Goal: Information Seeking & Learning: Learn about a topic

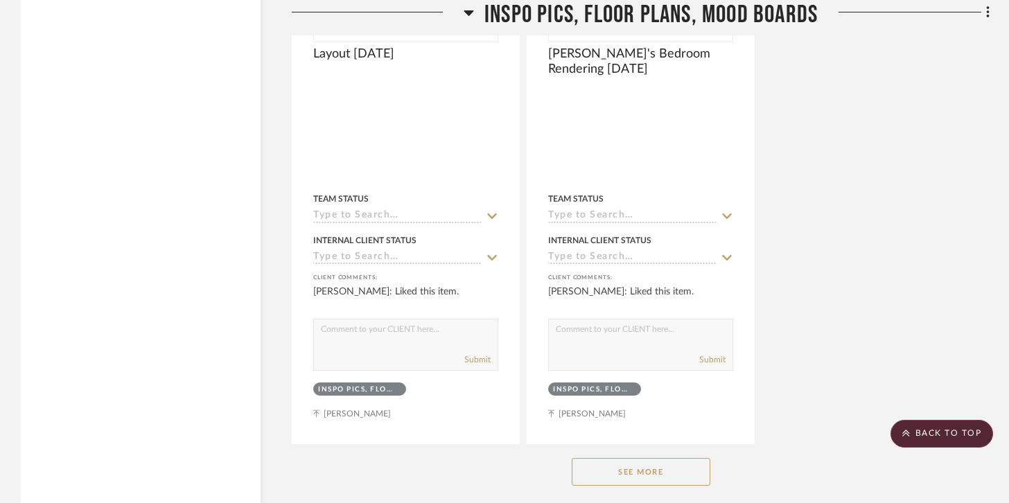
scroll to position [20012, 0]
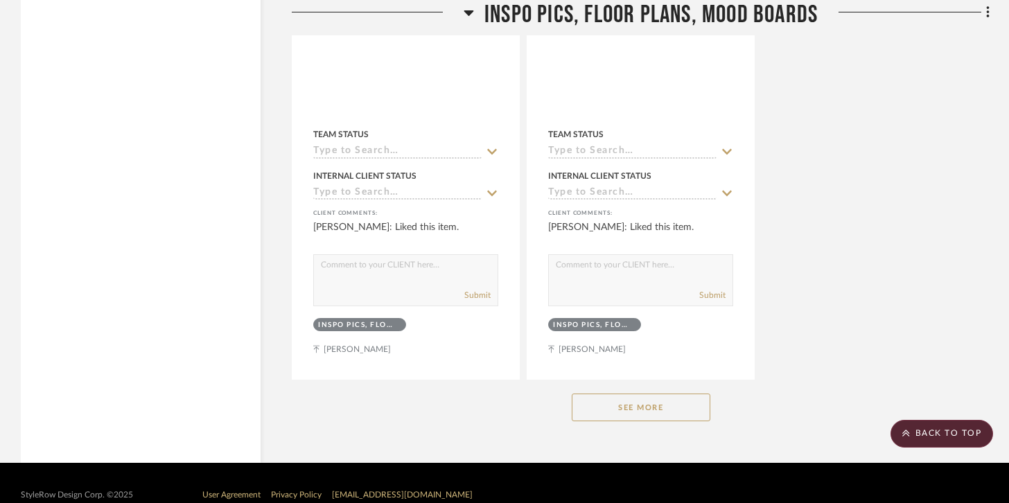
click at [609, 394] on button "See More" at bounding box center [641, 408] width 139 height 28
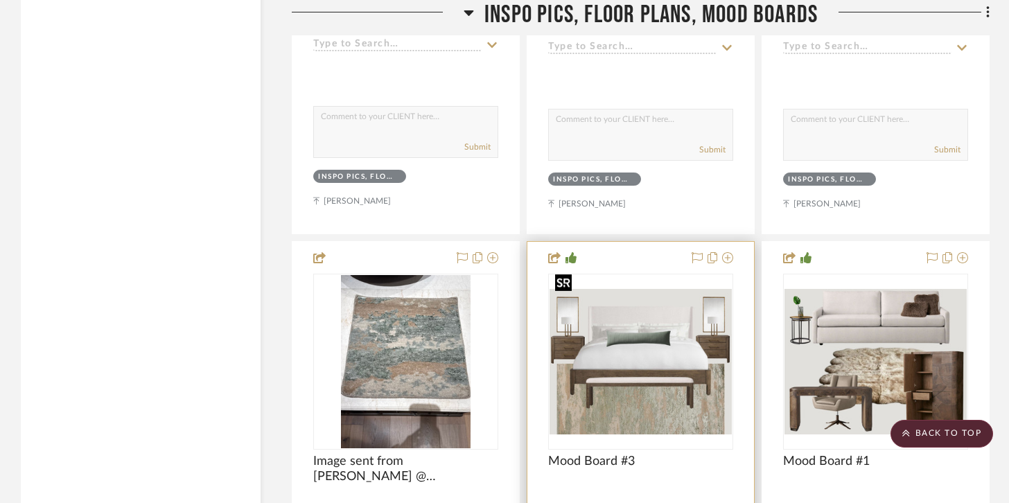
scroll to position [18938, 0]
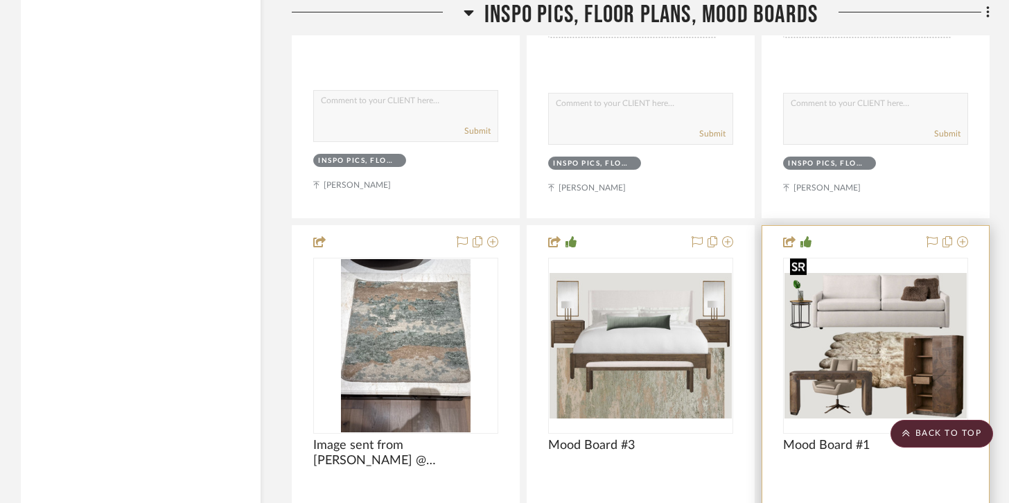
click at [0, 0] on img at bounding box center [0, 0] width 0 height 0
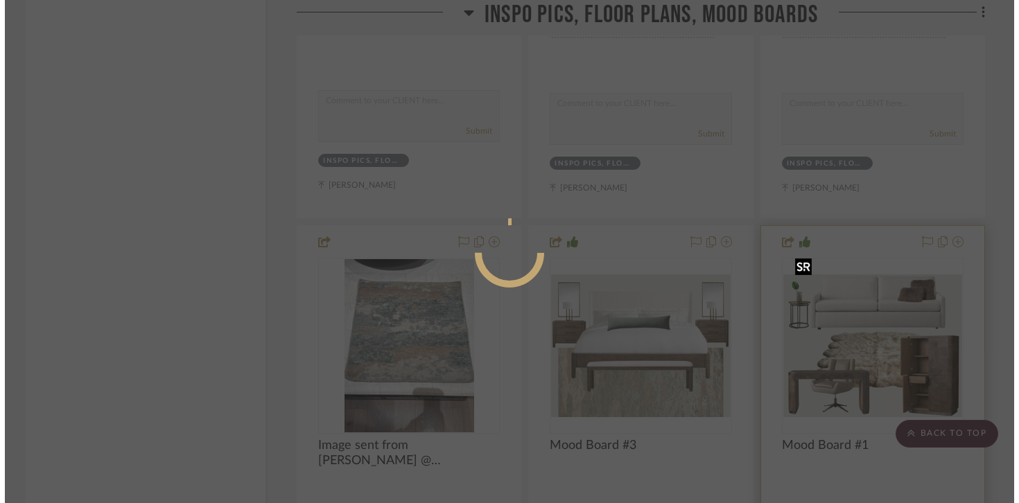
scroll to position [0, 0]
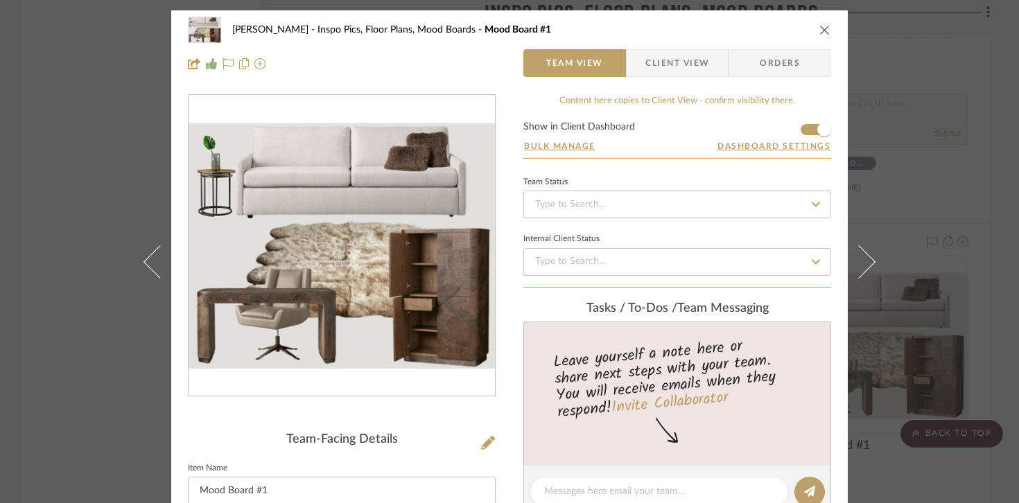
click at [819, 26] on icon "close" at bounding box center [824, 29] width 11 height 11
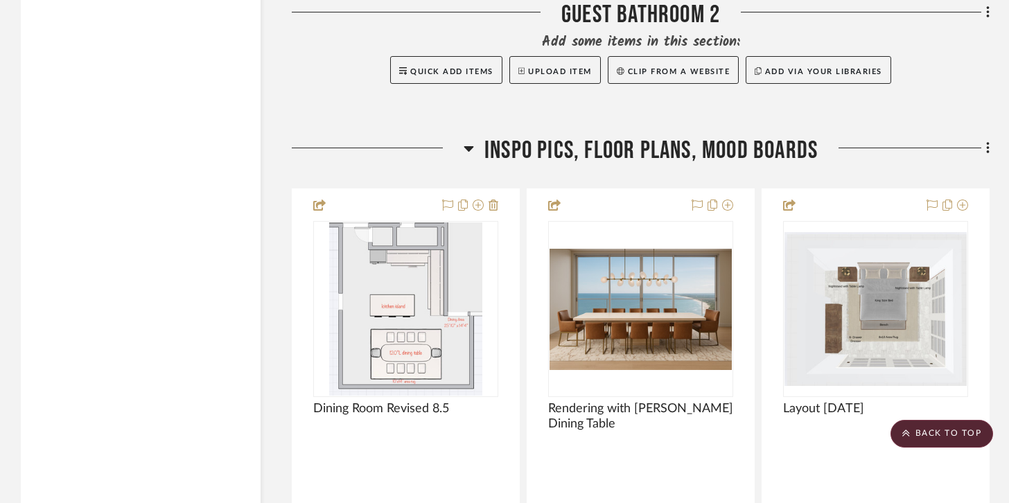
scroll to position [18358, 0]
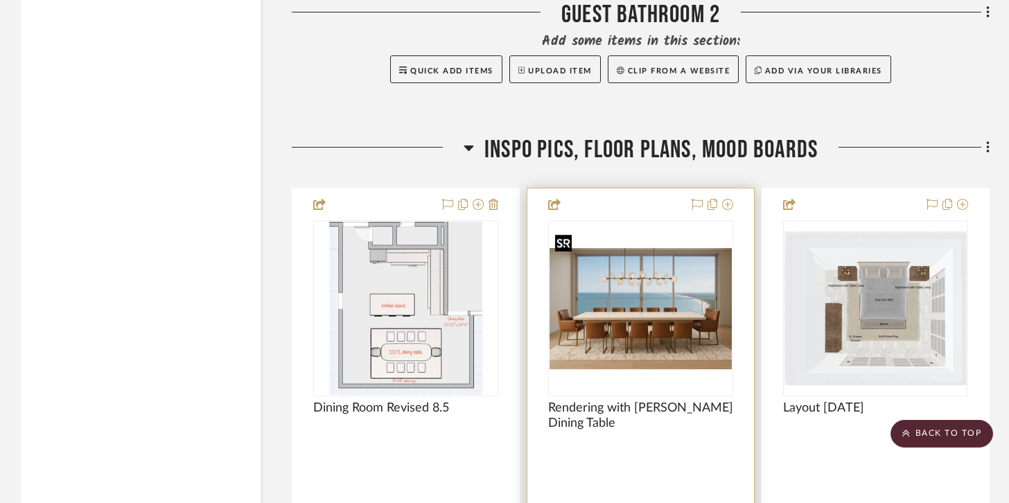
click at [620, 295] on img "0" at bounding box center [641, 308] width 182 height 121
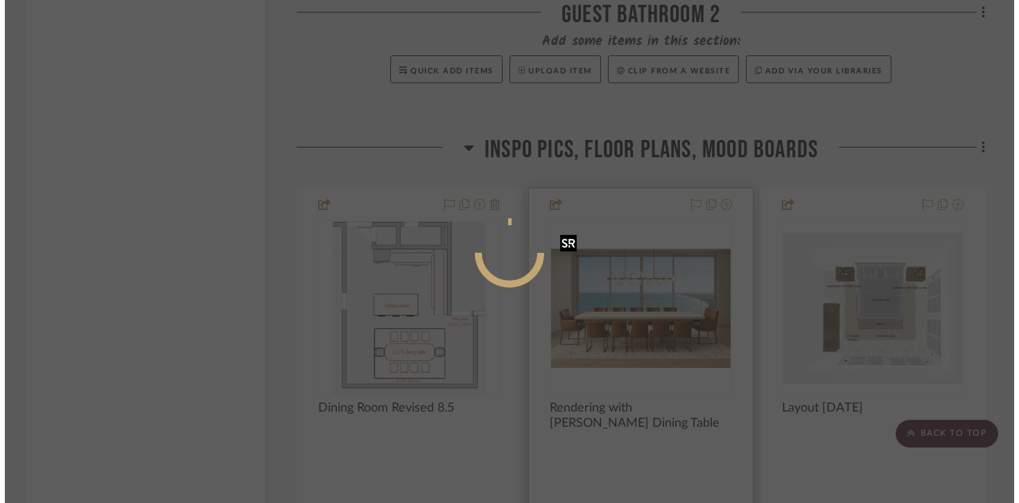
scroll to position [0, 0]
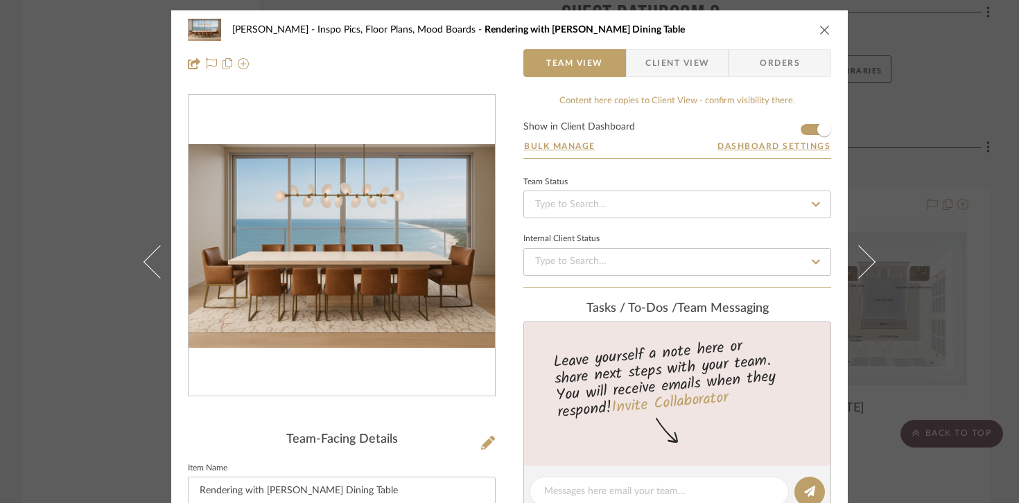
click at [819, 27] on icon "close" at bounding box center [824, 29] width 11 height 11
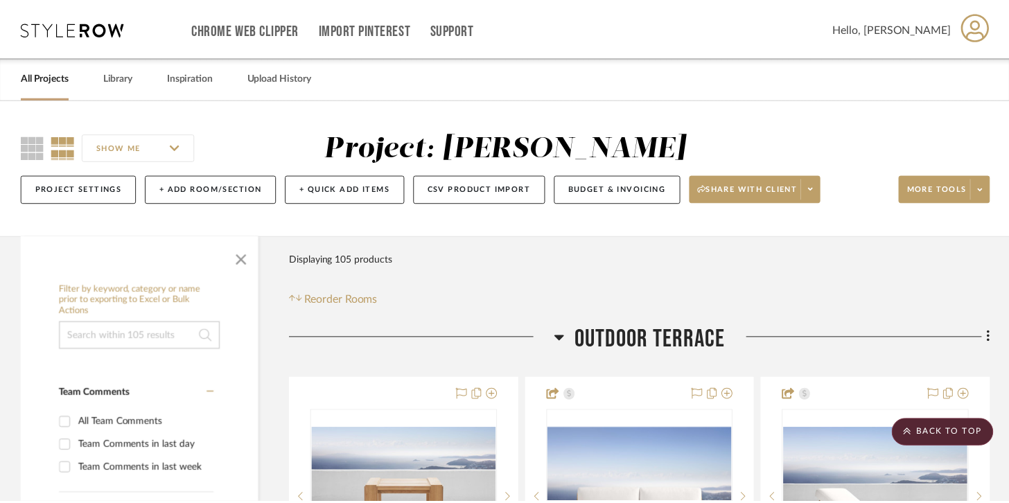
scroll to position [18358, 0]
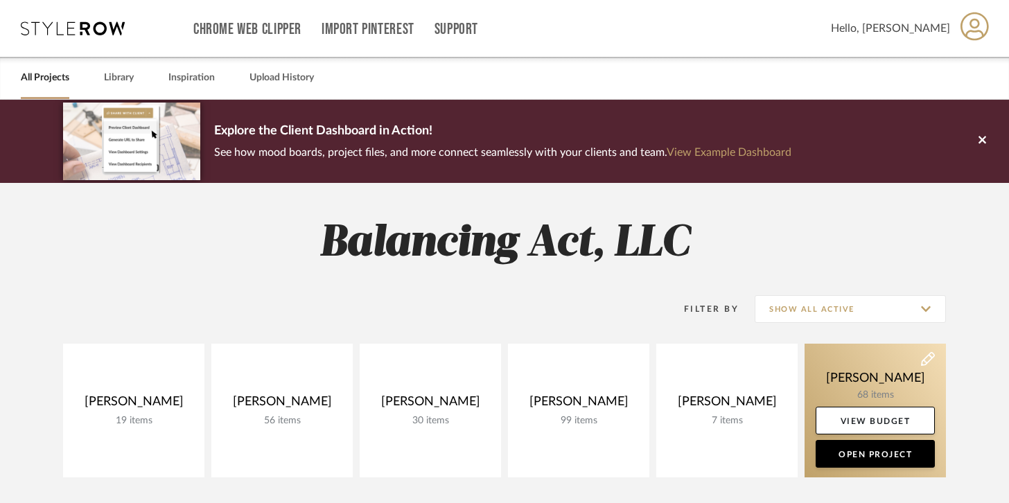
click at [847, 383] on link at bounding box center [875, 411] width 141 height 134
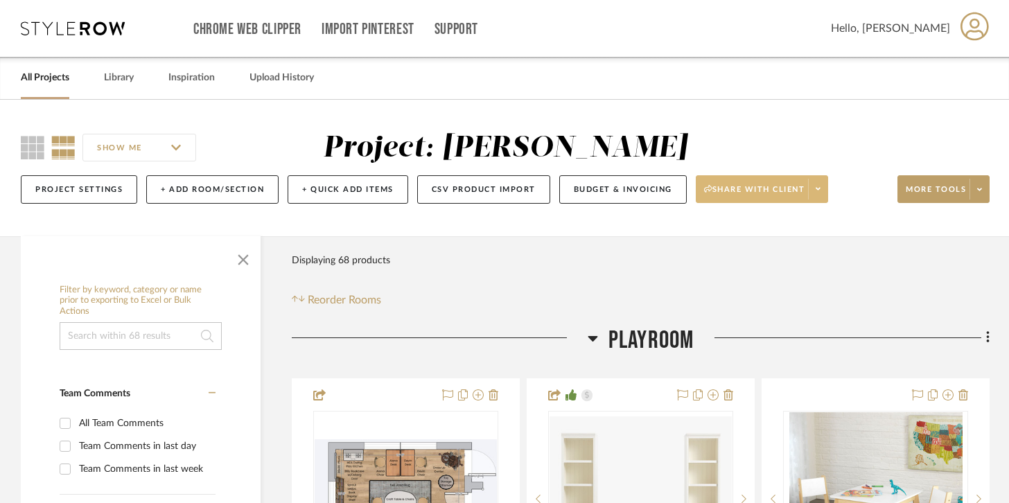
click at [828, 195] on span at bounding box center [817, 189] width 19 height 21
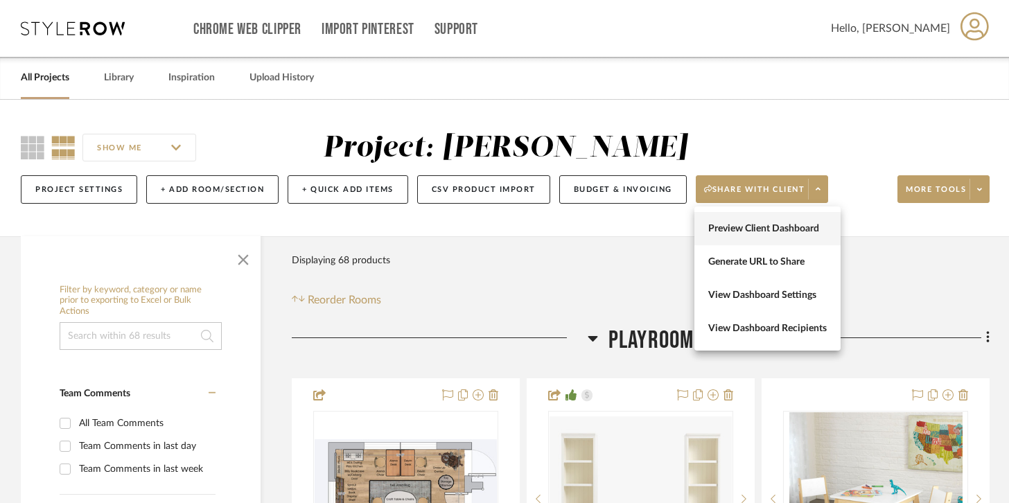
click at [788, 229] on span "Preview Client Dashboard" at bounding box center [767, 229] width 119 height 12
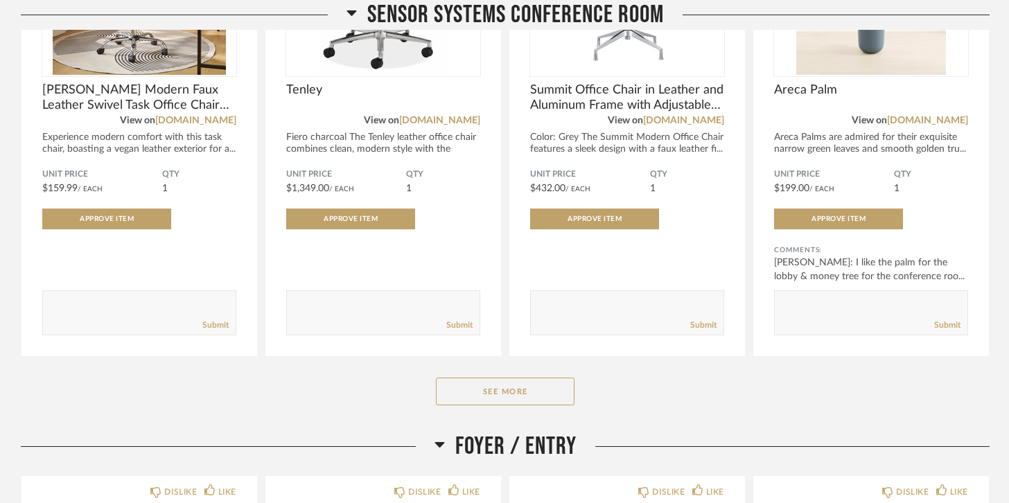
scroll to position [986, 0]
click at [482, 414] on div "Sensor Systems Conference Room DISLIKE LIKE Lundgren Modern Faux Leather Swivel…" at bounding box center [505, 130] width 969 height 604
click at [483, 403] on button "See More" at bounding box center [505, 392] width 139 height 28
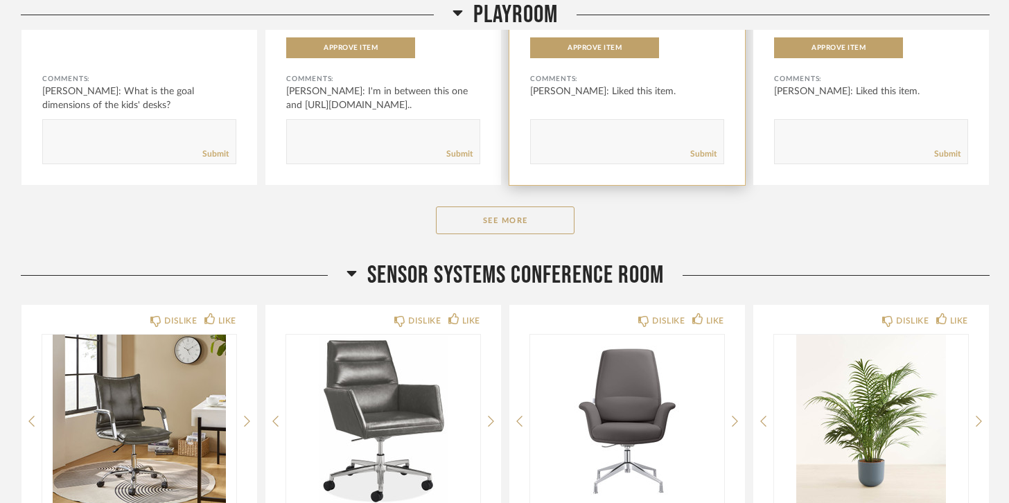
scroll to position [566, 0]
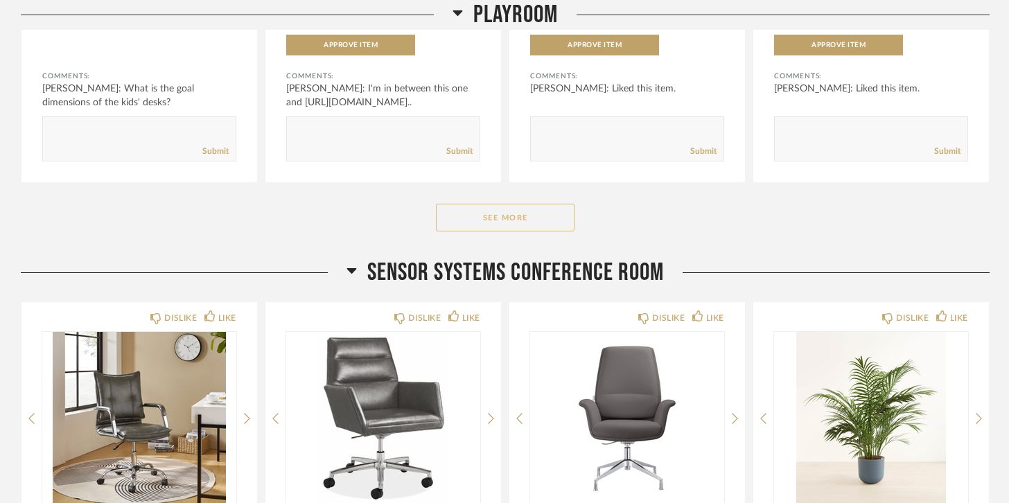
click at [534, 231] on button "See More" at bounding box center [505, 218] width 139 height 28
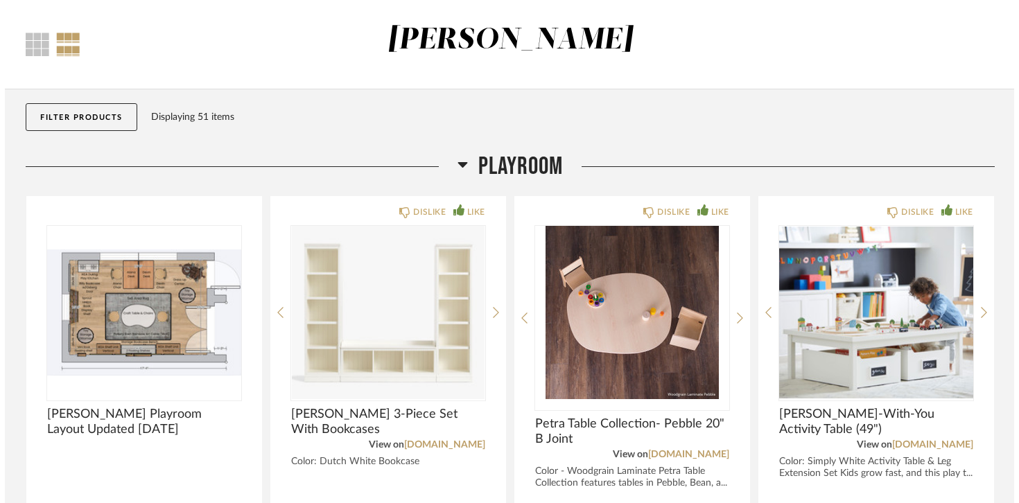
scroll to position [0, 0]
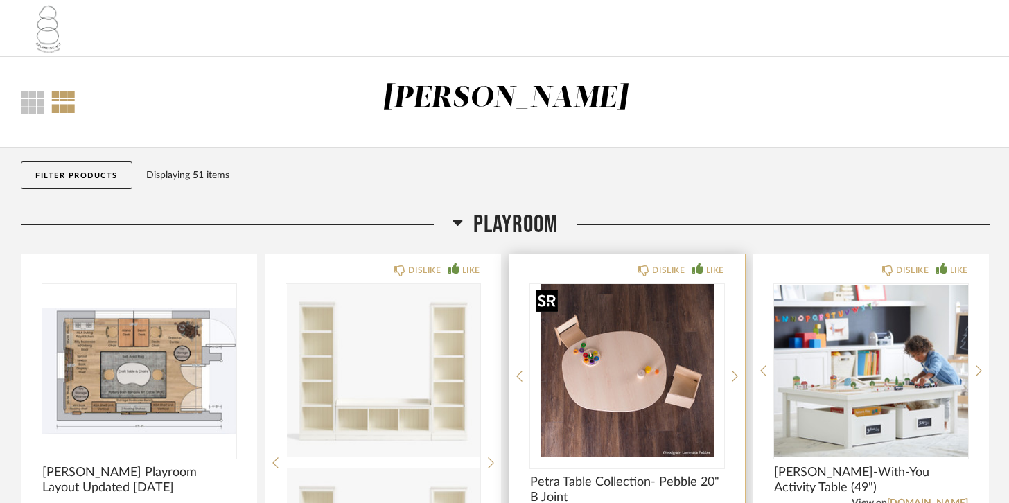
click at [621, 402] on img "0" at bounding box center [627, 370] width 194 height 173
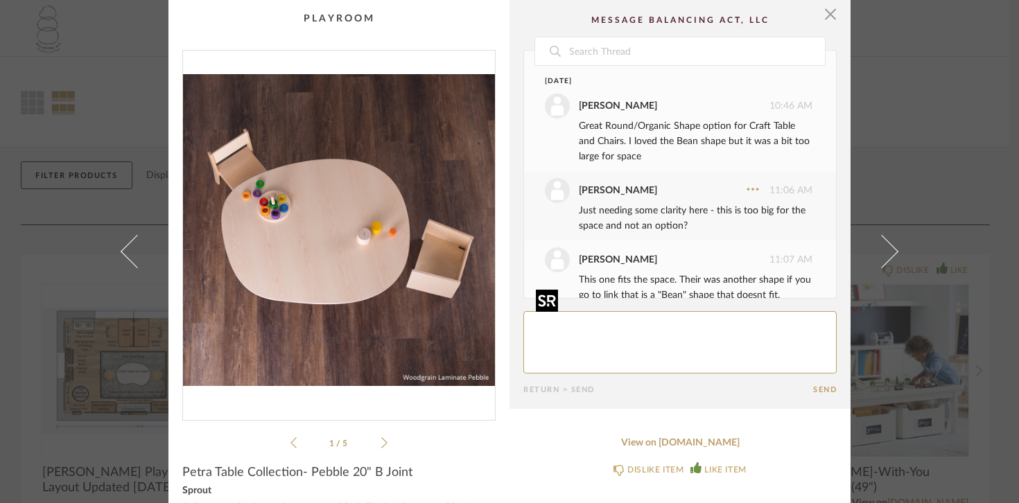
scroll to position [98, 0]
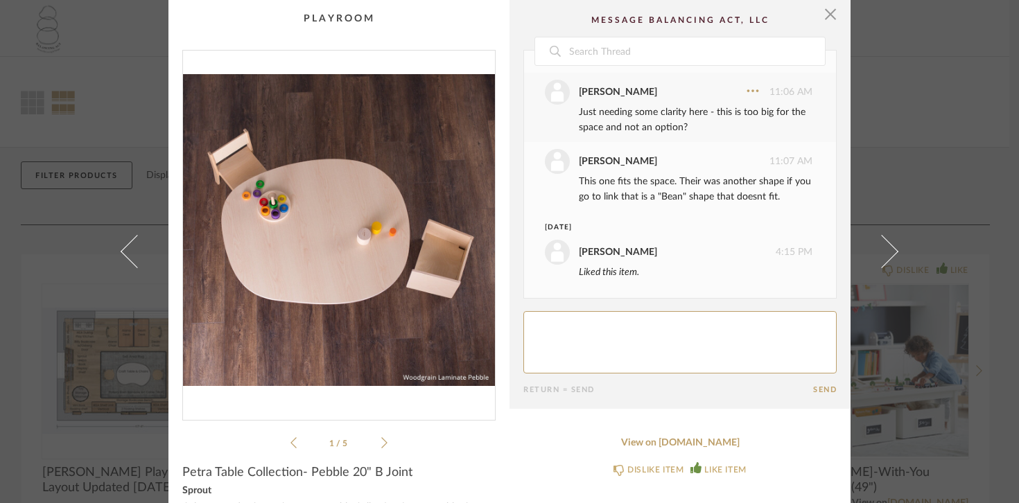
click at [381, 444] on icon at bounding box center [384, 443] width 6 height 12
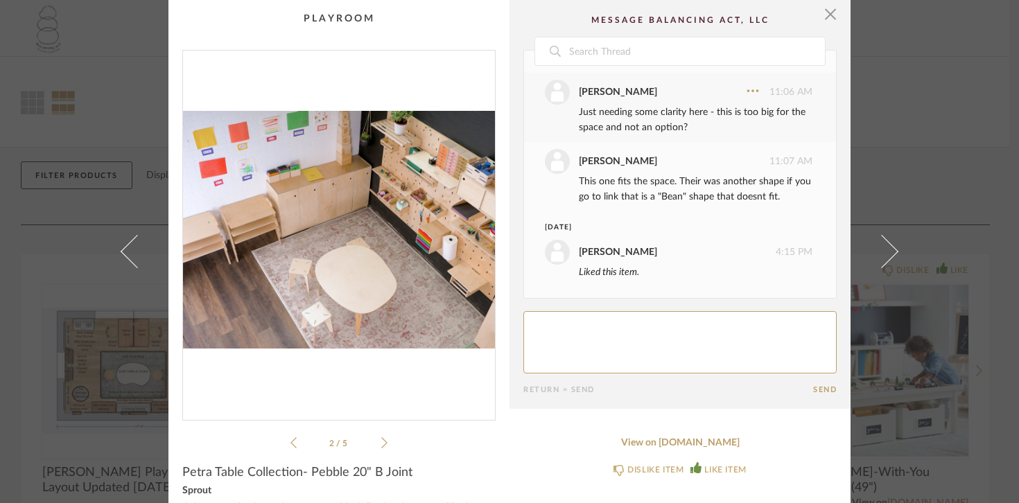
click at [297, 436] on li "2 / 5" at bounding box center [339, 443] width 85 height 17
click at [284, 439] on div "2 / 5" at bounding box center [338, 250] width 313 height 401
click at [290, 444] on icon at bounding box center [293, 443] width 6 height 12
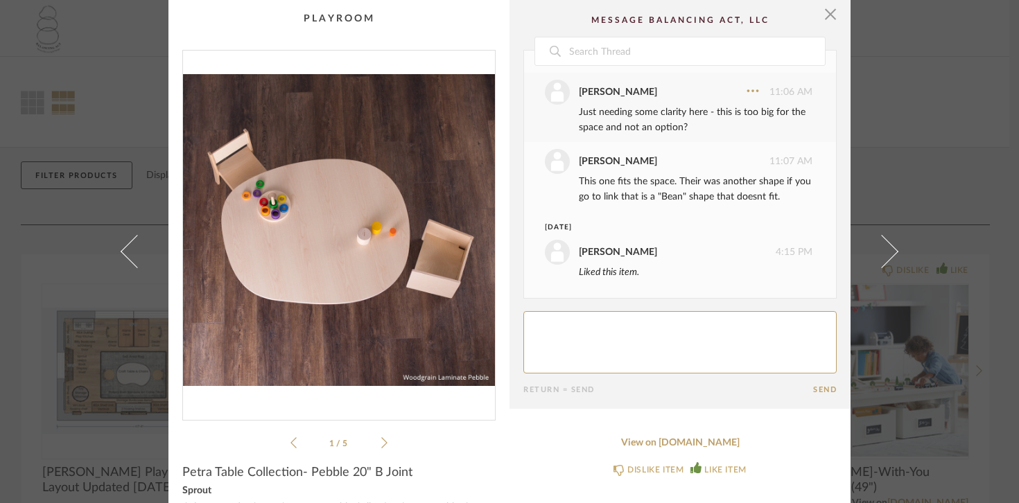
click at [381, 446] on icon at bounding box center [384, 442] width 6 height 11
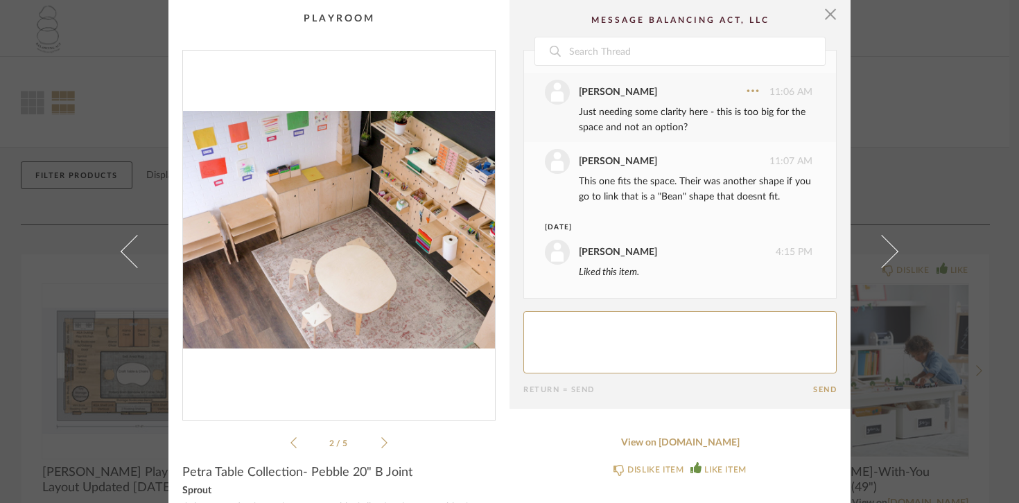
click at [381, 446] on icon at bounding box center [384, 442] width 6 height 11
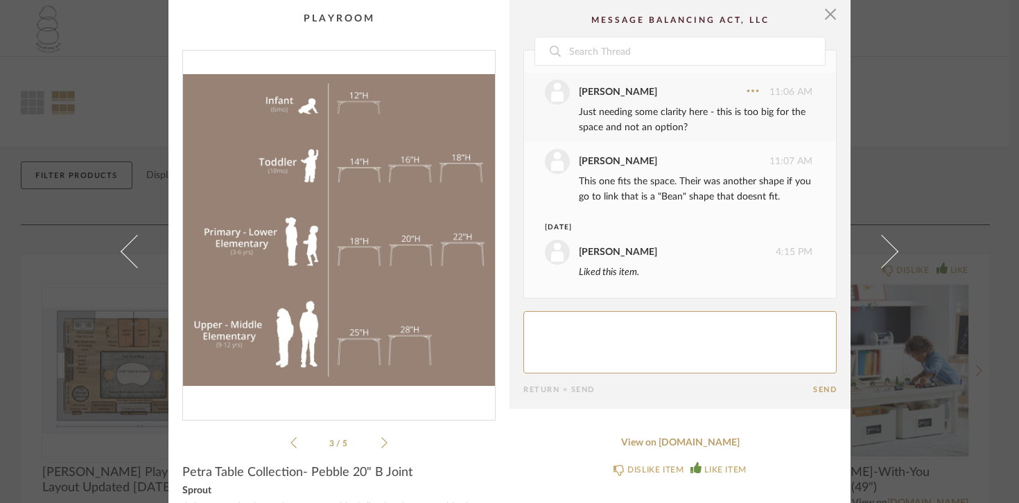
click at [381, 446] on icon at bounding box center [384, 442] width 6 height 11
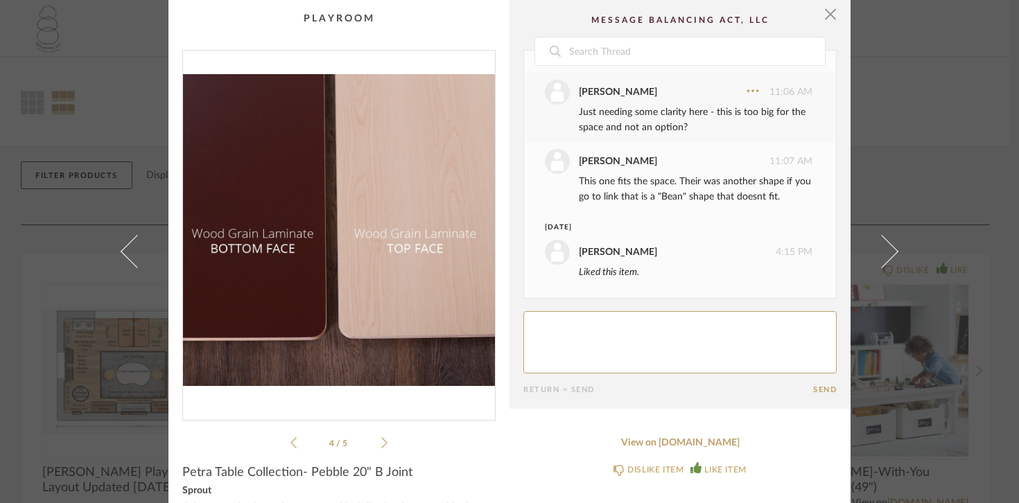
click at [381, 446] on icon at bounding box center [384, 442] width 6 height 11
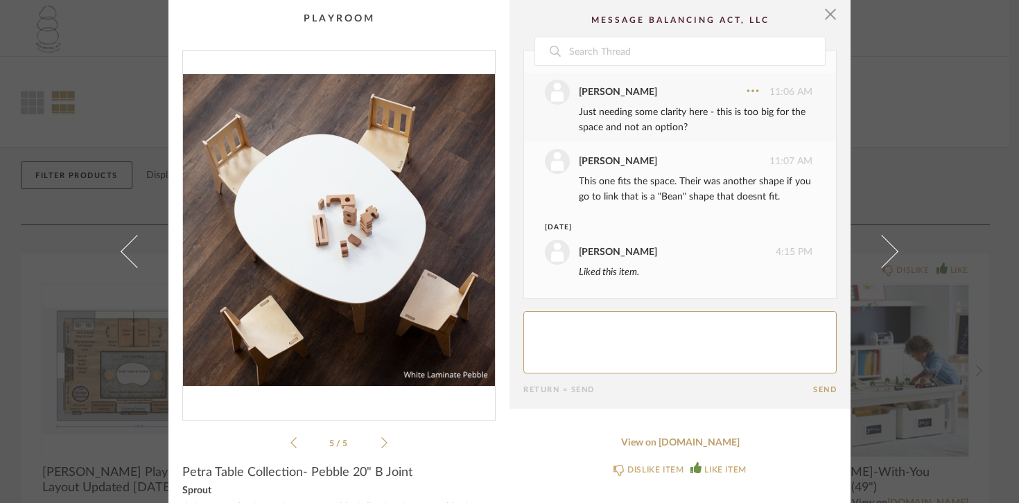
click at [381, 446] on icon at bounding box center [384, 442] width 6 height 11
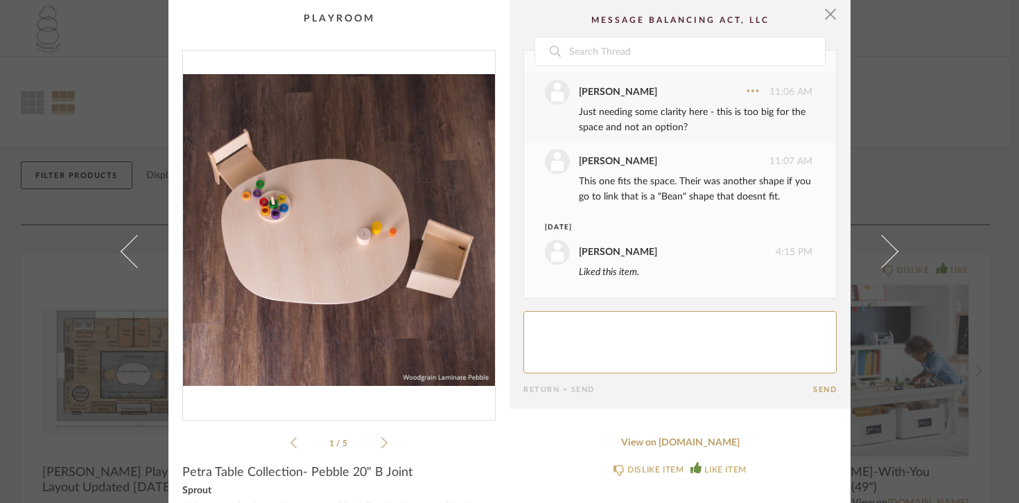
click at [381, 445] on icon at bounding box center [384, 443] width 6 height 12
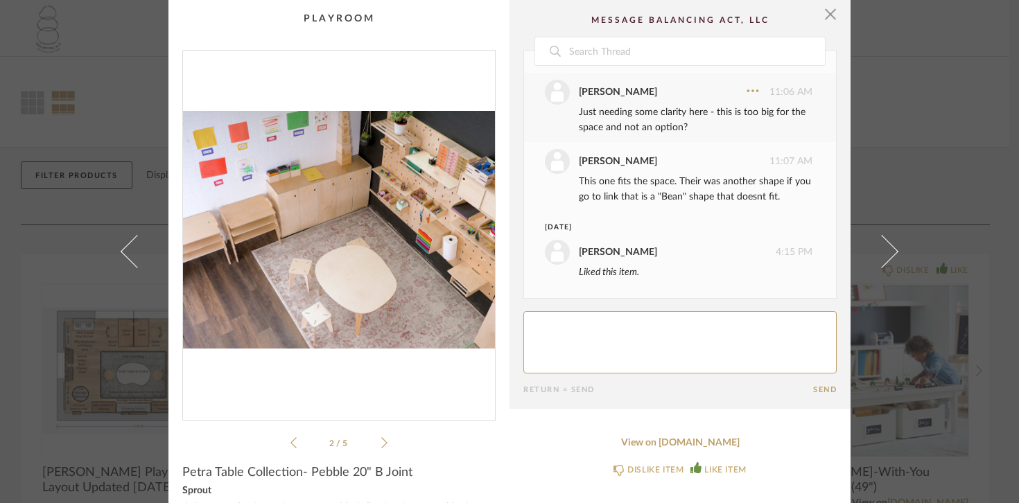
click at [381, 446] on icon at bounding box center [384, 443] width 6 height 12
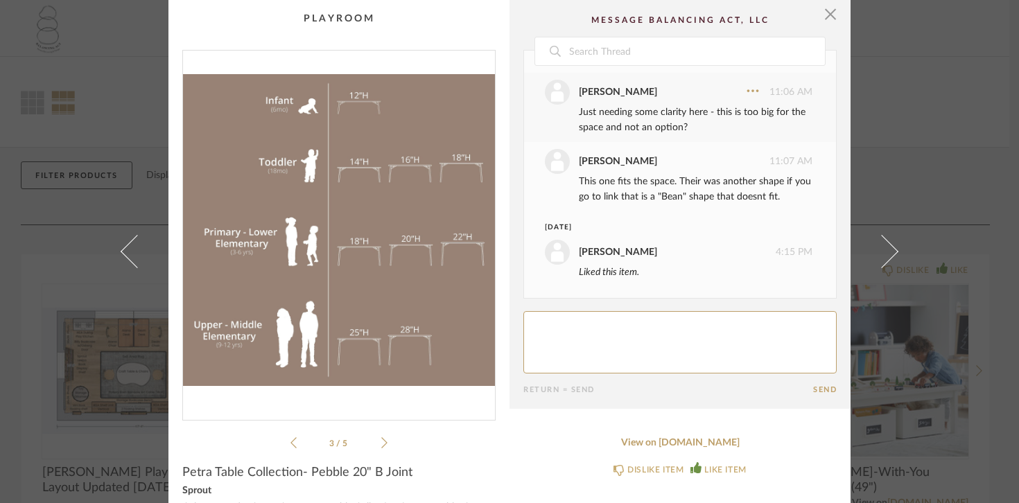
click at [297, 444] on li "3 / 5" at bounding box center [339, 443] width 85 height 17
click at [290, 441] on icon at bounding box center [293, 442] width 6 height 11
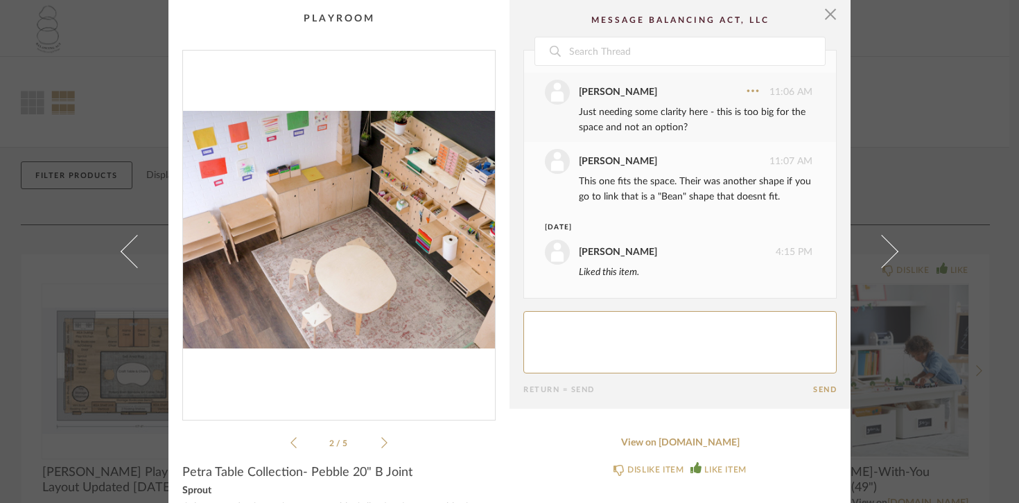
click at [284, 442] on div "2 / 5" at bounding box center [338, 250] width 313 height 401
click at [290, 444] on icon at bounding box center [293, 443] width 6 height 12
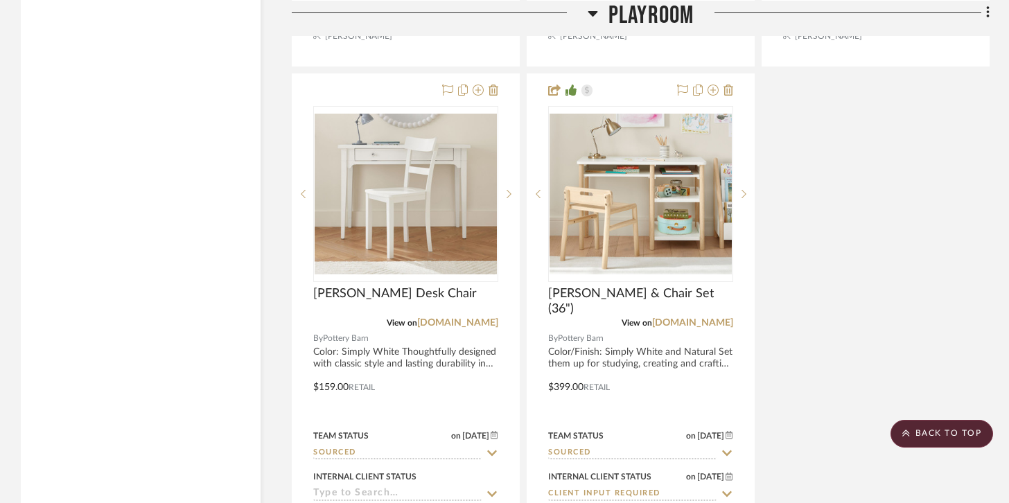
scroll to position [7073, 0]
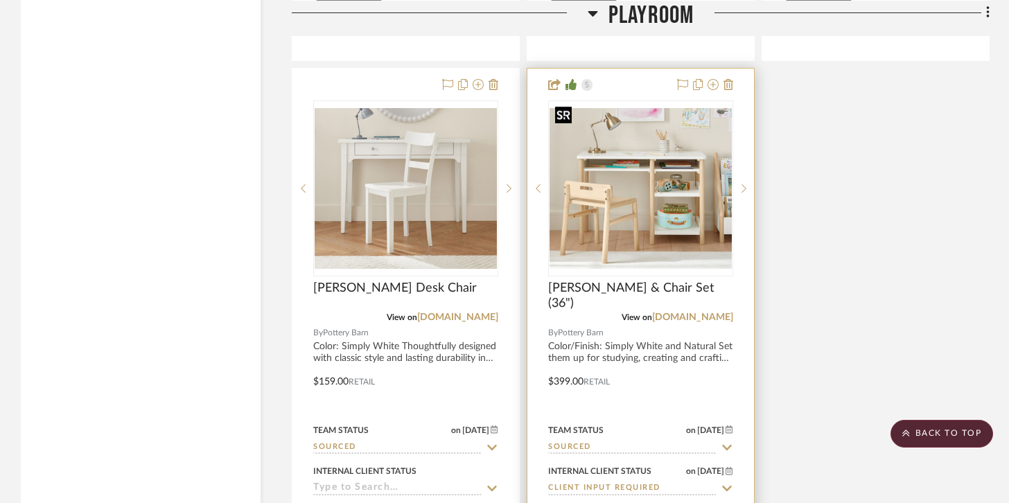
click at [650, 207] on img "0" at bounding box center [641, 188] width 182 height 161
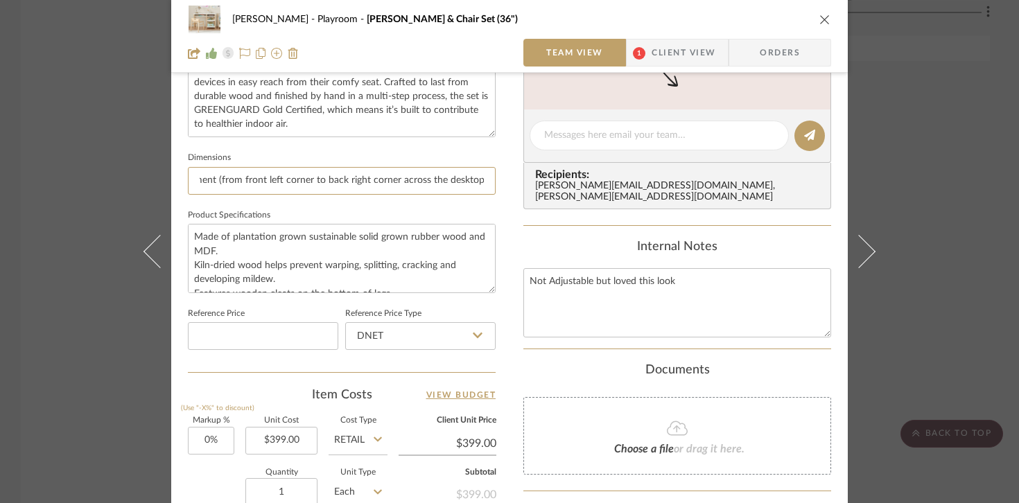
scroll to position [0, 558]
drag, startPoint x: 415, startPoint y: 183, endPoint x: 497, endPoint y: 184, distance: 81.8
click at [497, 186] on div "[PERSON_NAME] Playroom [PERSON_NAME] & Chair Set (36") Team View 1 Client View …" at bounding box center [509, 125] width 676 height 1280
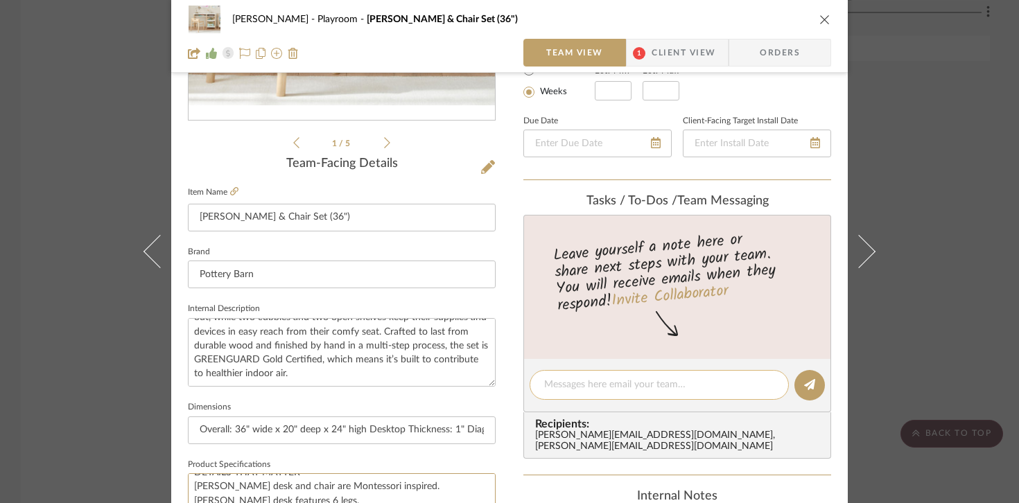
scroll to position [20, 0]
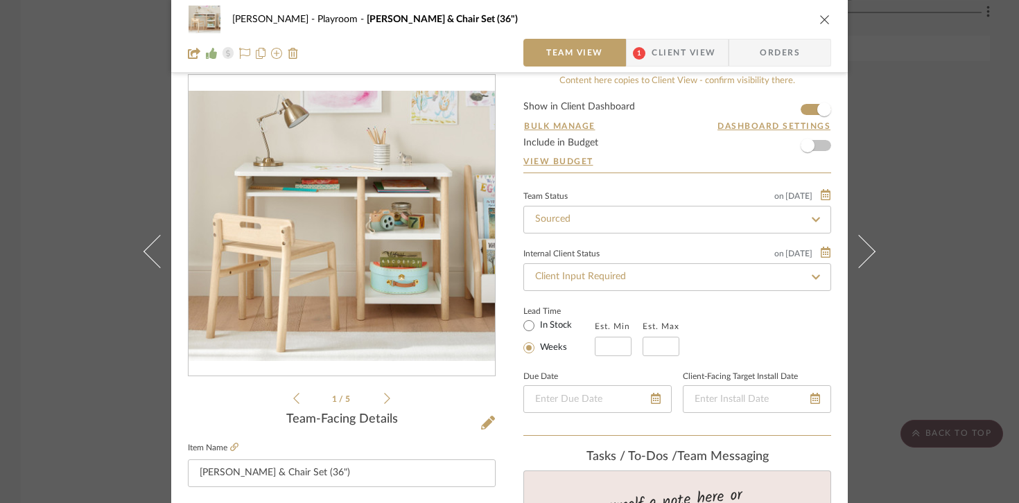
click at [821, 18] on icon "close" at bounding box center [824, 19] width 11 height 11
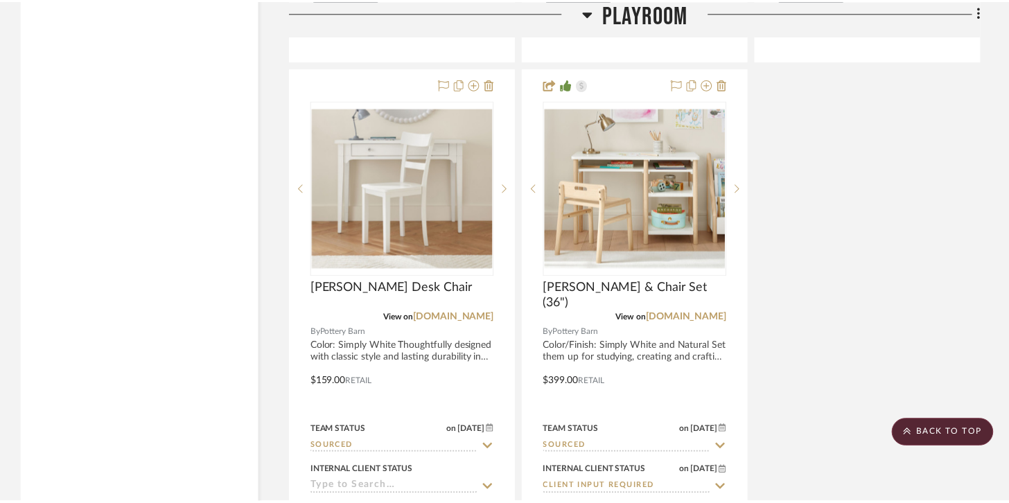
scroll to position [7073, 0]
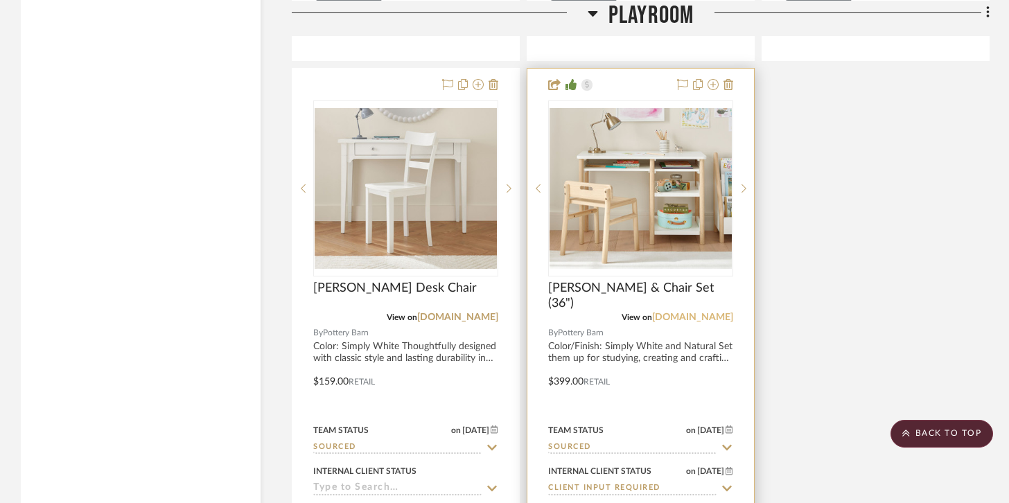
click at [692, 313] on link "[DOMAIN_NAME]" at bounding box center [692, 318] width 81 height 10
